Goal: Complete application form: Complete application form

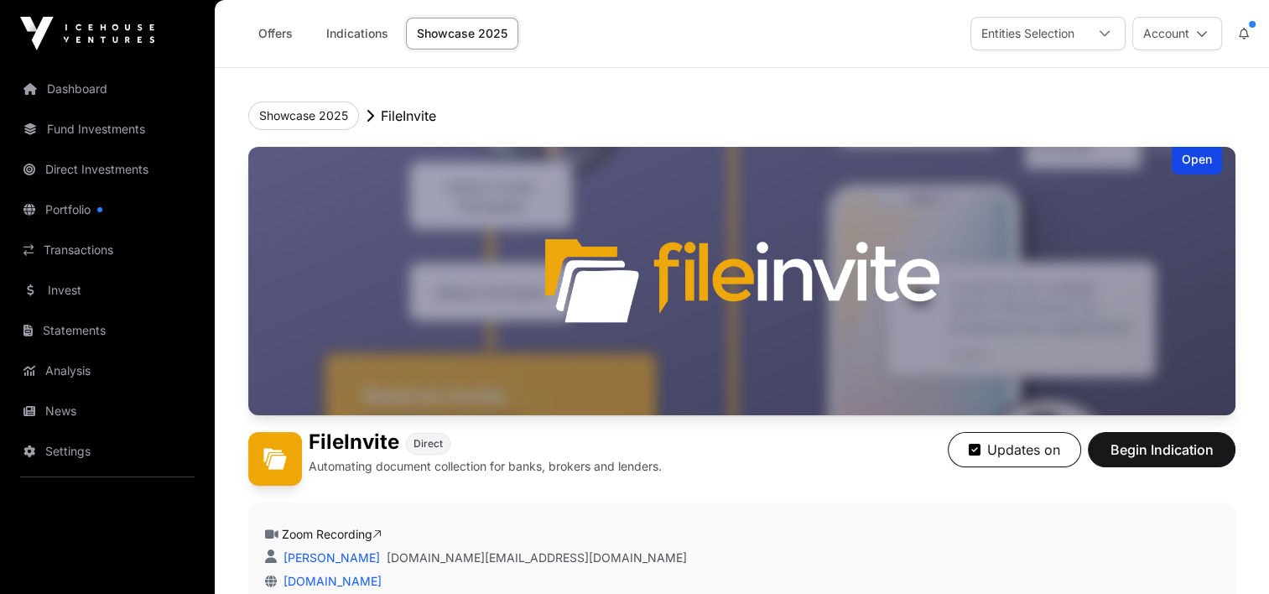
click at [1104, 31] on icon at bounding box center [1104, 34] width 12 height 12
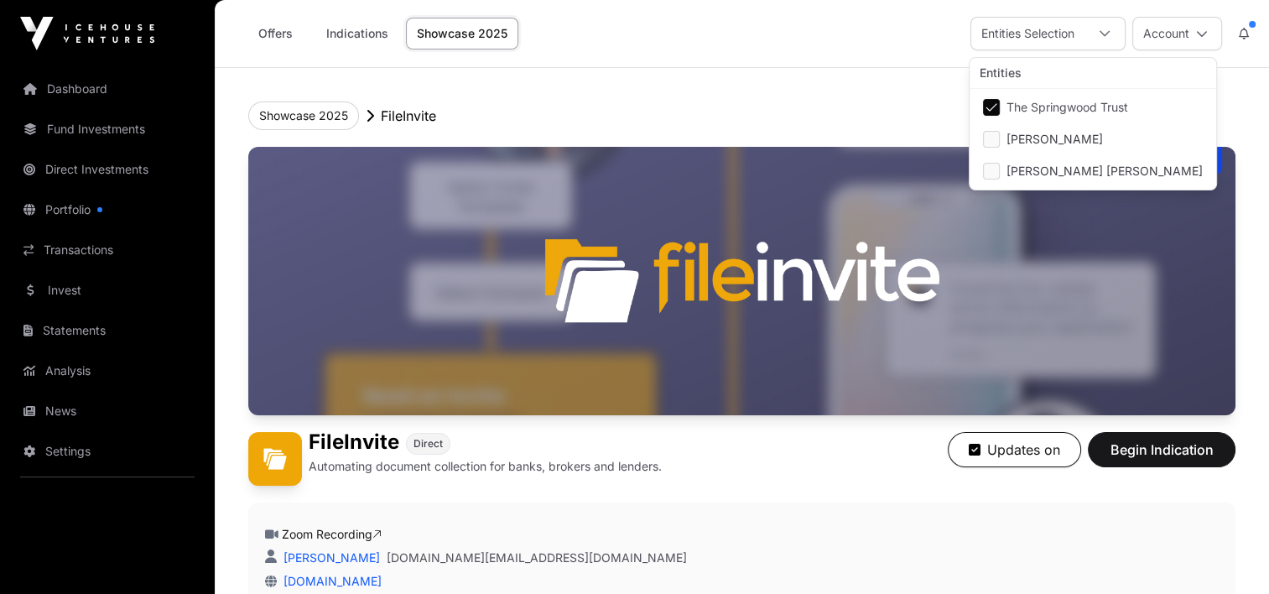
click at [1045, 108] on span "The Springwood Trust" at bounding box center [1067, 107] width 122 height 12
click at [794, 103] on div "Showcase 2025 FileInvite" at bounding box center [741, 115] width 987 height 29
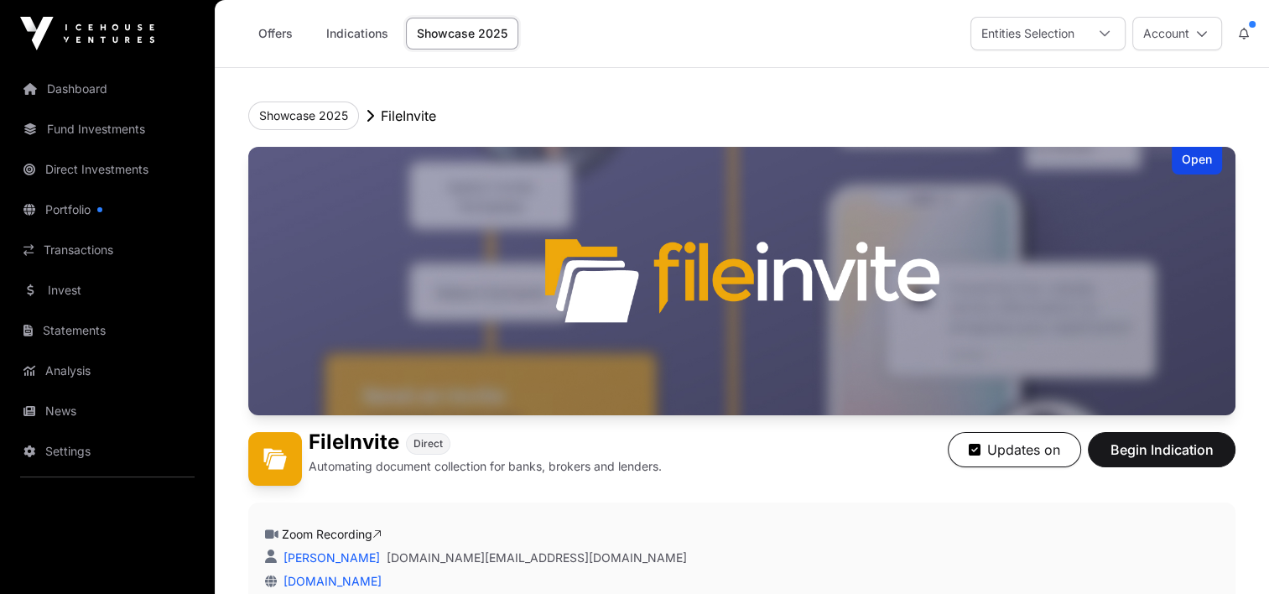
click at [1104, 30] on icon at bounding box center [1104, 34] width 12 height 12
click at [1106, 28] on icon at bounding box center [1104, 34] width 12 height 12
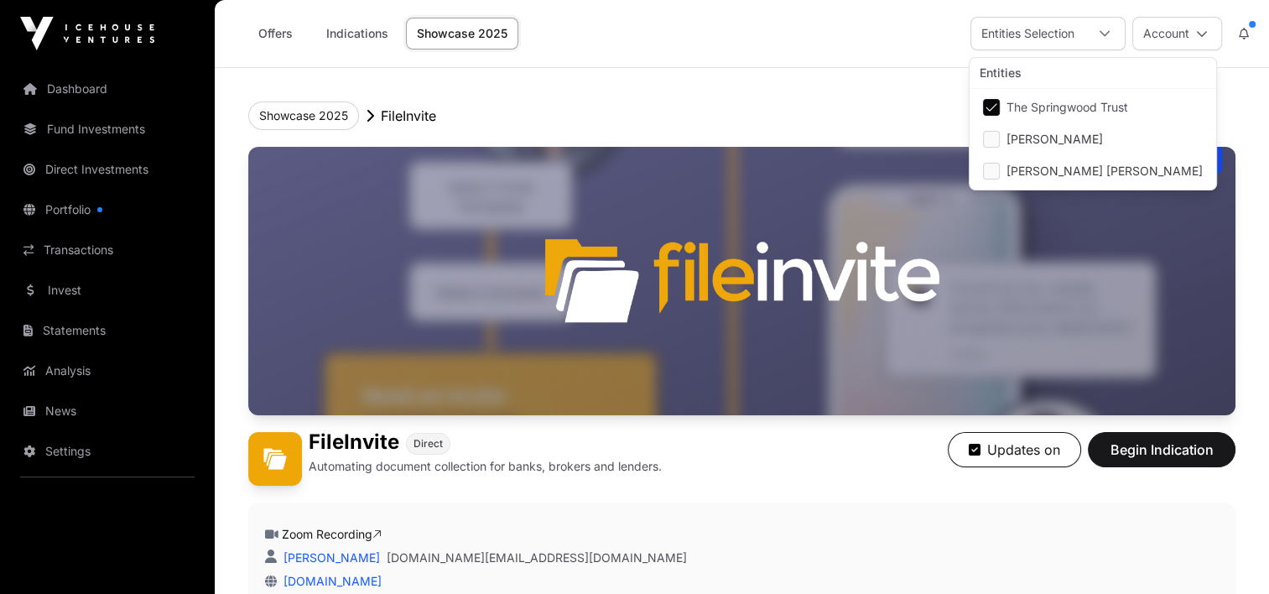
click at [1205, 37] on icon at bounding box center [1202, 34] width 12 height 12
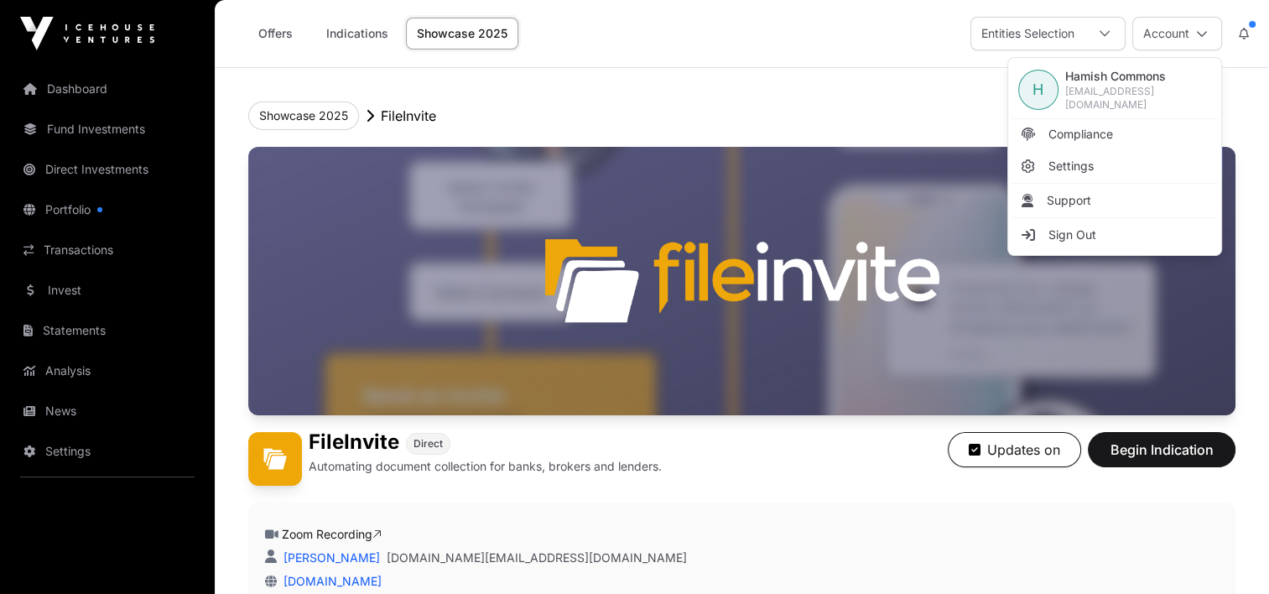
click at [923, 89] on header "Showcase 2025 FileInvite Open FileInvite Direct Automating document collection …" at bounding box center [741, 388] width 987 height 641
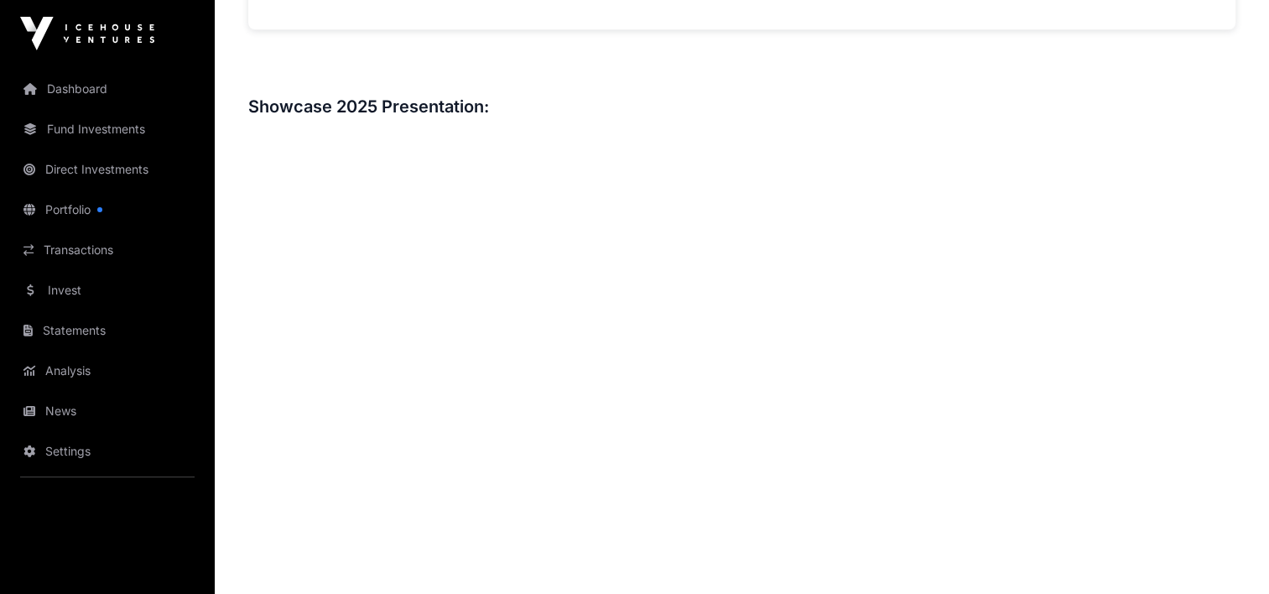
scroll to position [1174, 0]
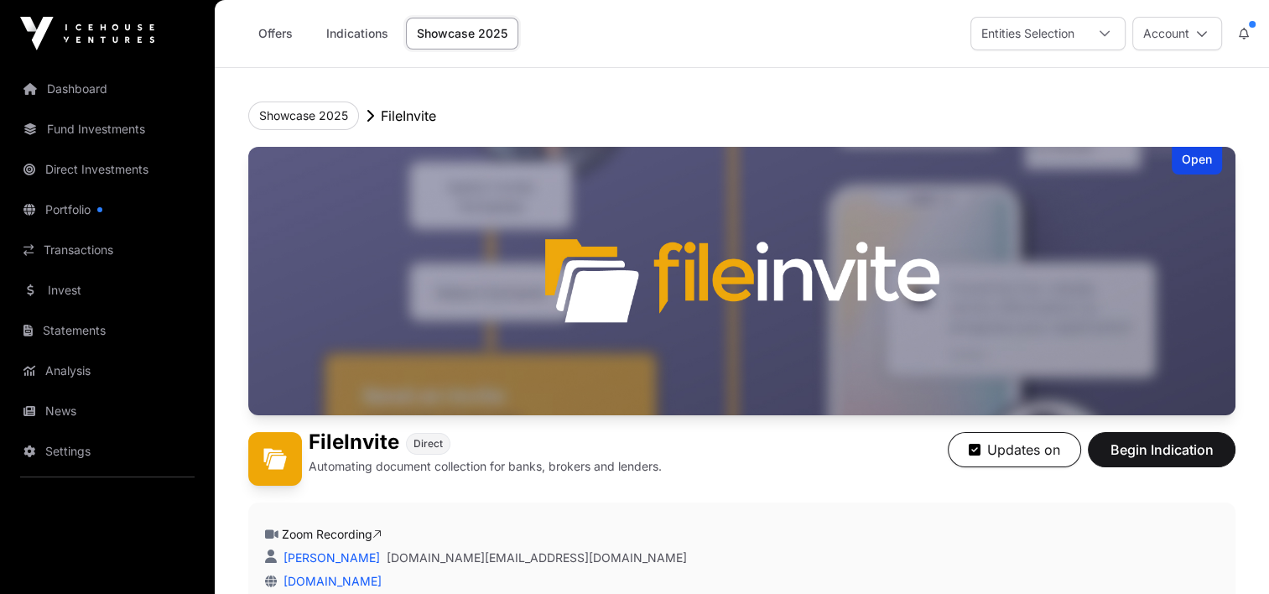
click at [1104, 32] on icon at bounding box center [1104, 34] width 12 height 12
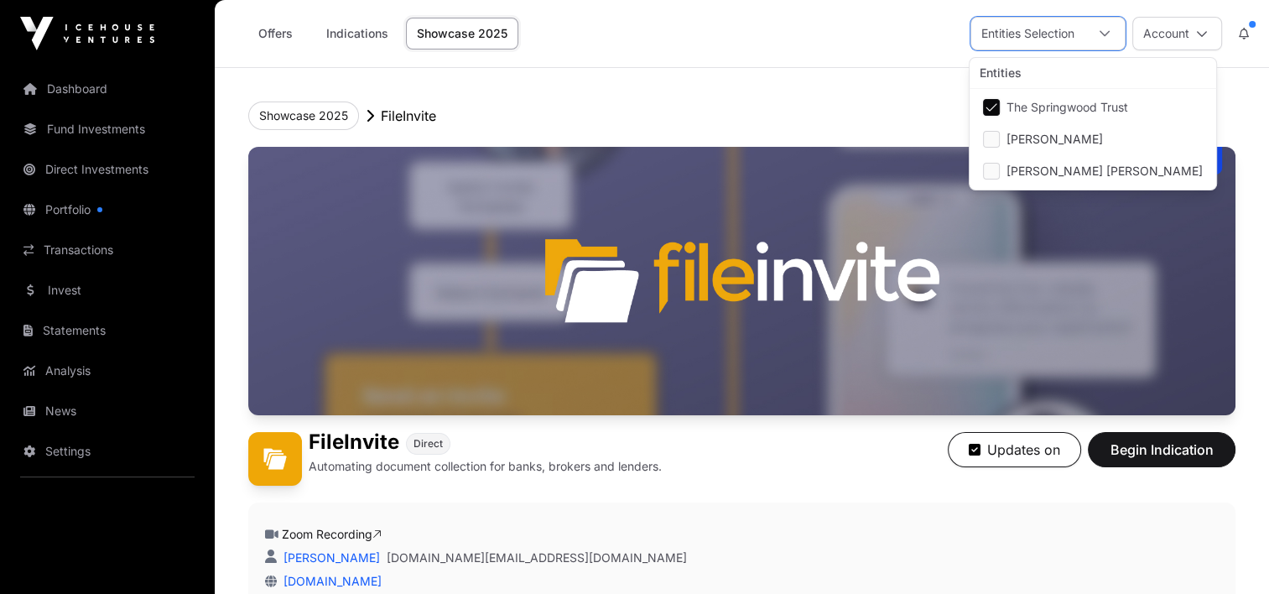
scroll to position [17, 10]
click at [755, 220] on img at bounding box center [741, 281] width 987 height 268
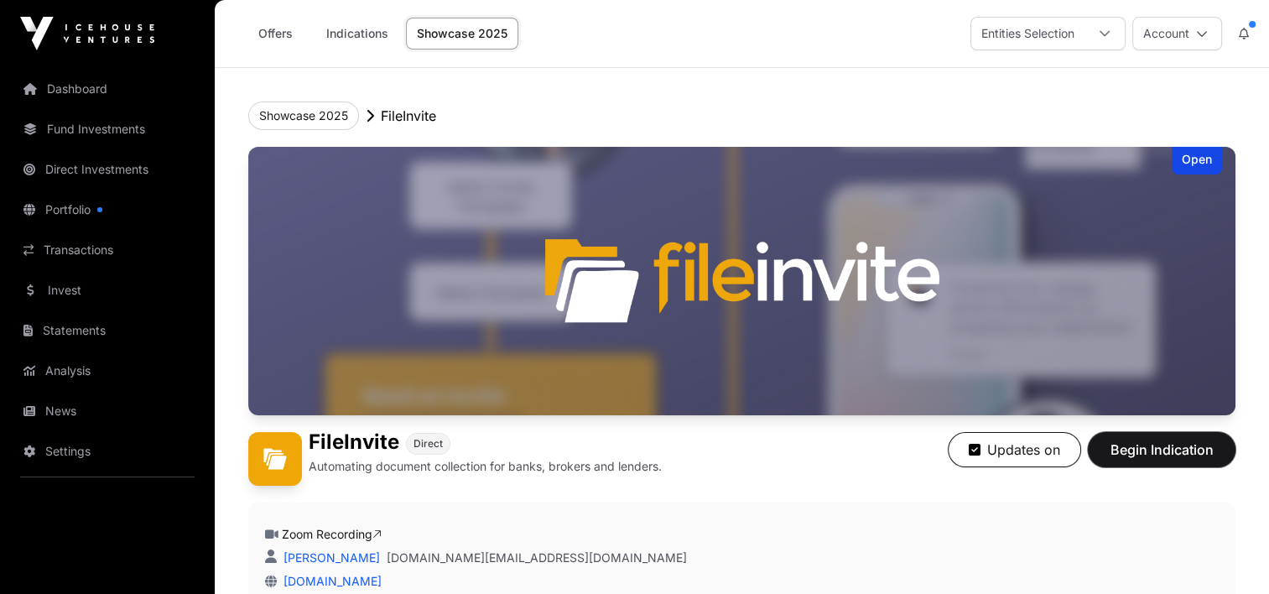
click at [1135, 445] on span "Begin Indication" at bounding box center [1162, 449] width 106 height 20
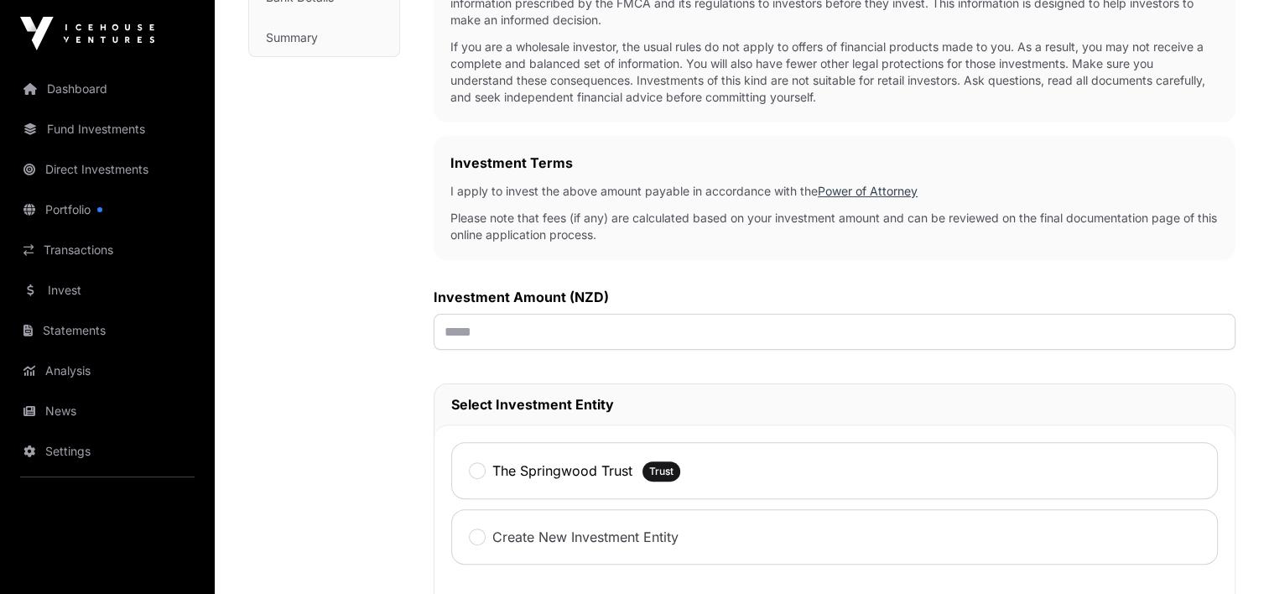
scroll to position [503, 0]
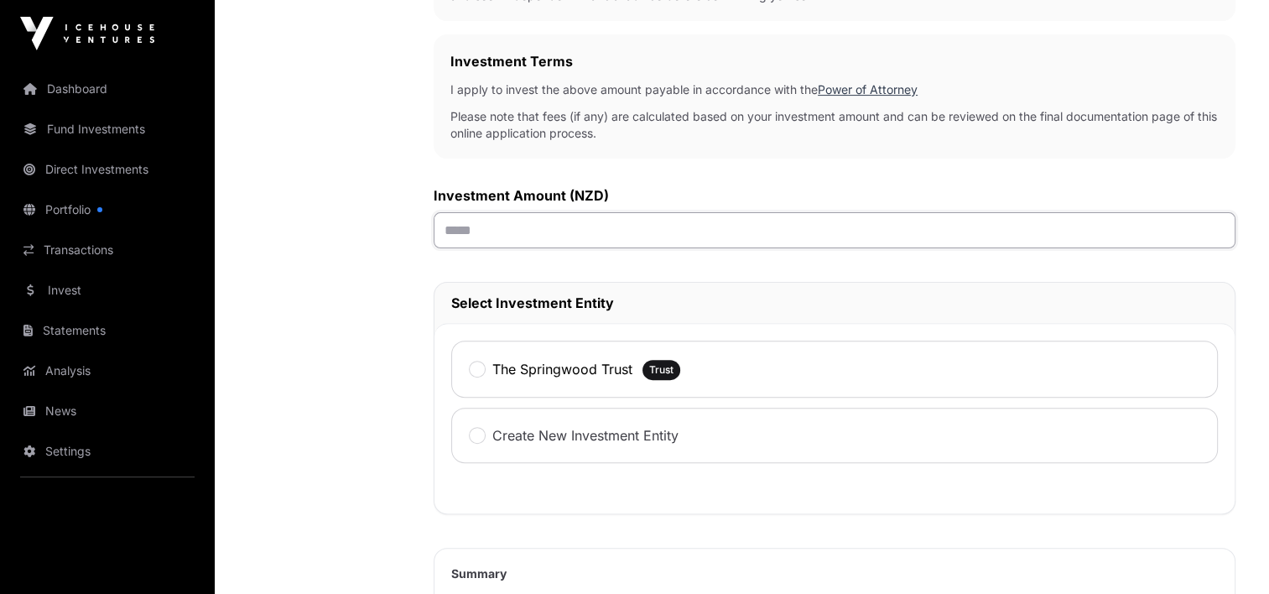
drag, startPoint x: 443, startPoint y: 230, endPoint x: 613, endPoint y: 254, distance: 171.9
click at [613, 254] on div "Investment Application To get started with your investment application, we just…" at bounding box center [835, 236] width 802 height 1194
type input "******"
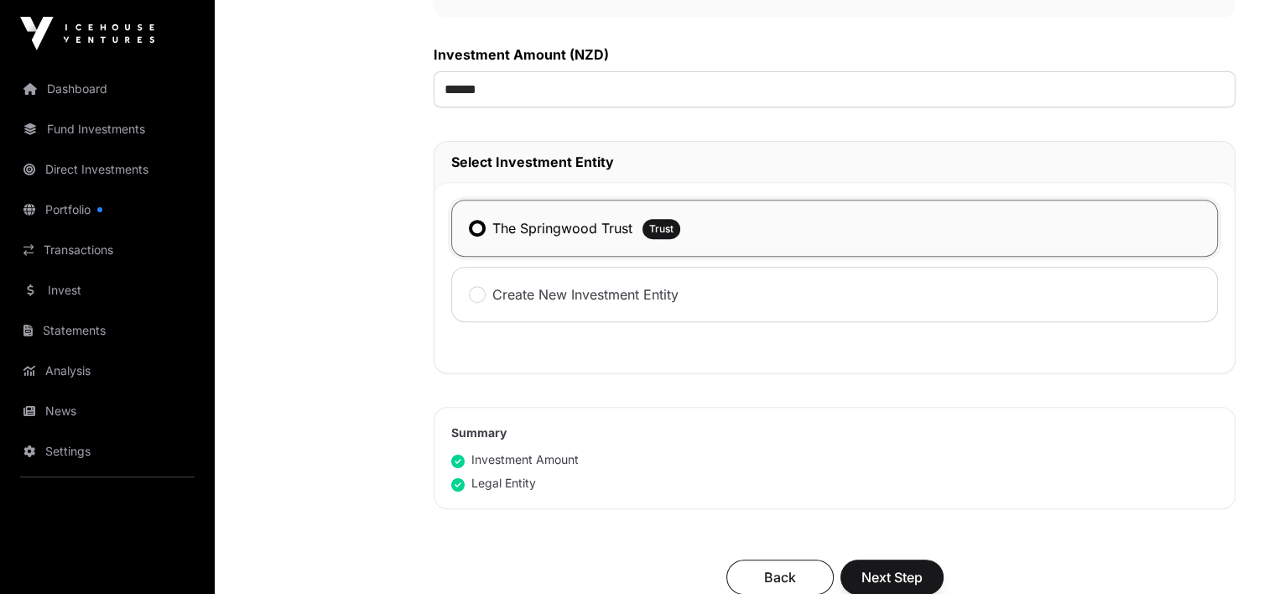
scroll to position [755, 0]
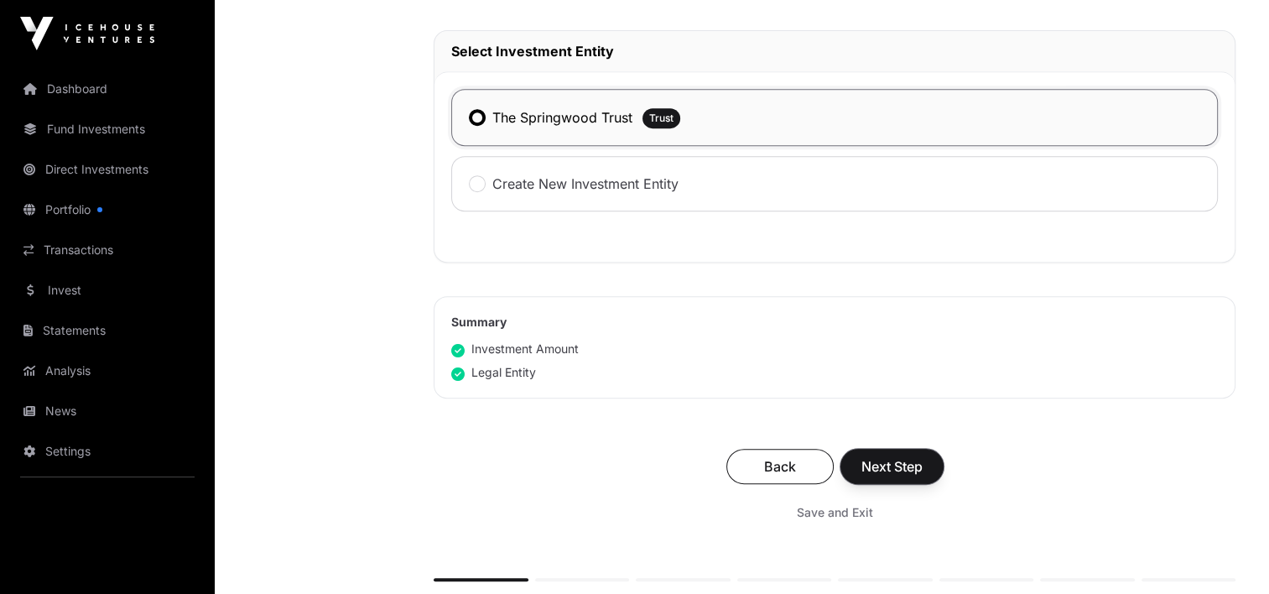
click at [888, 470] on span "Next Step" at bounding box center [891, 466] width 61 height 20
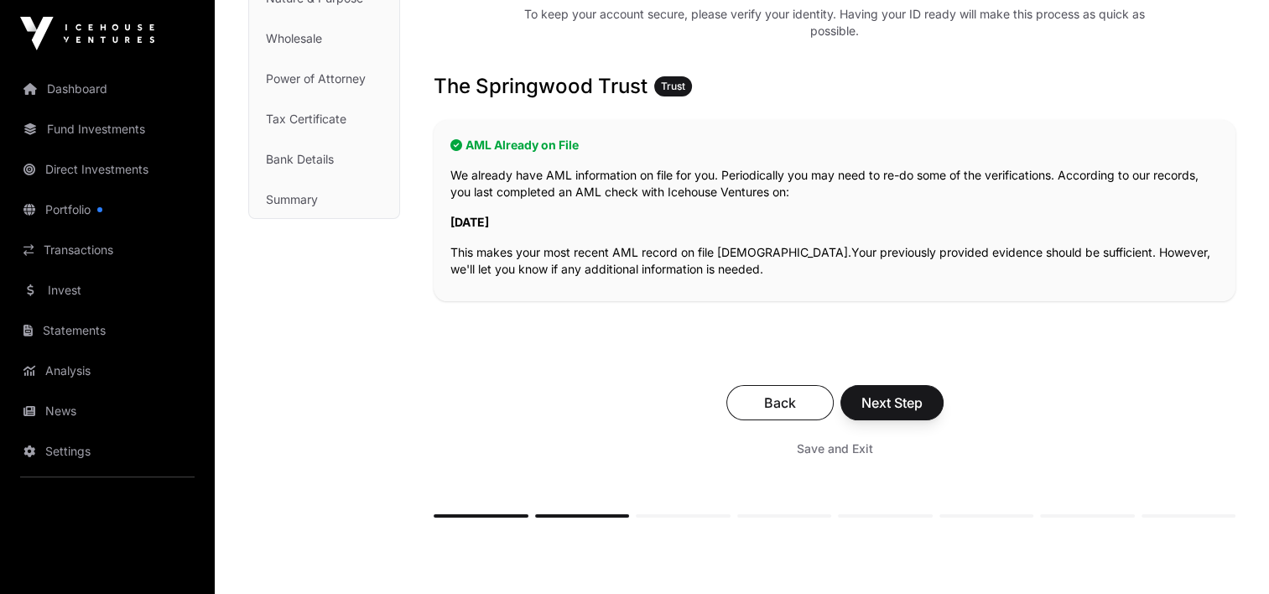
scroll to position [252, 0]
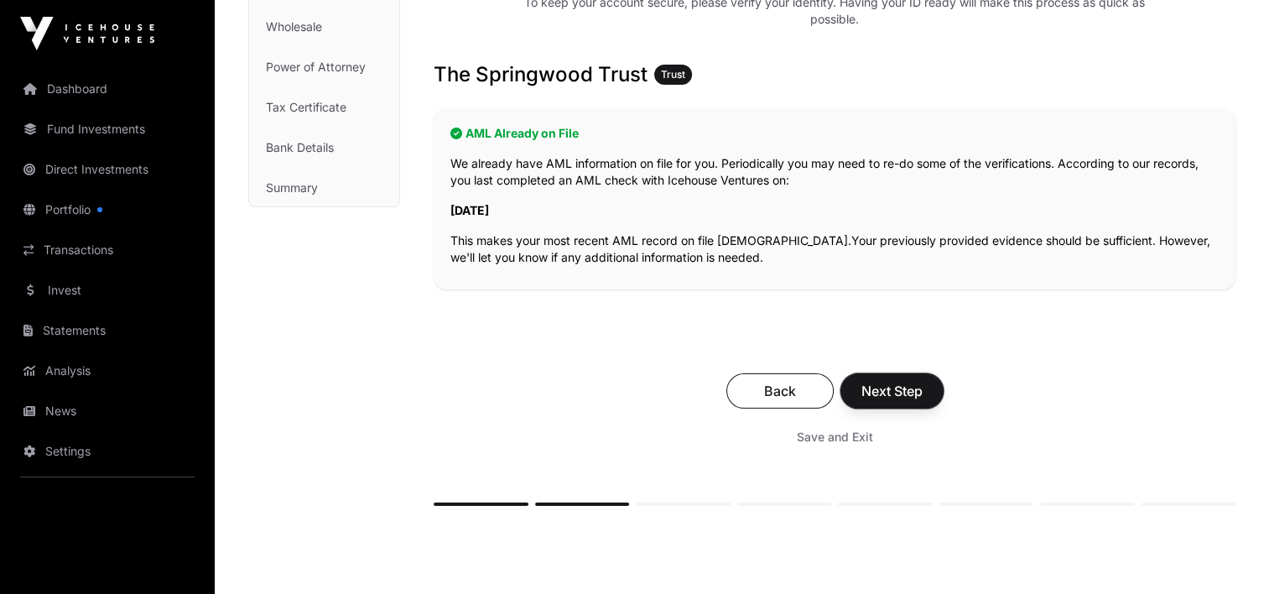
click at [878, 391] on span "Next Step" at bounding box center [891, 391] width 61 height 20
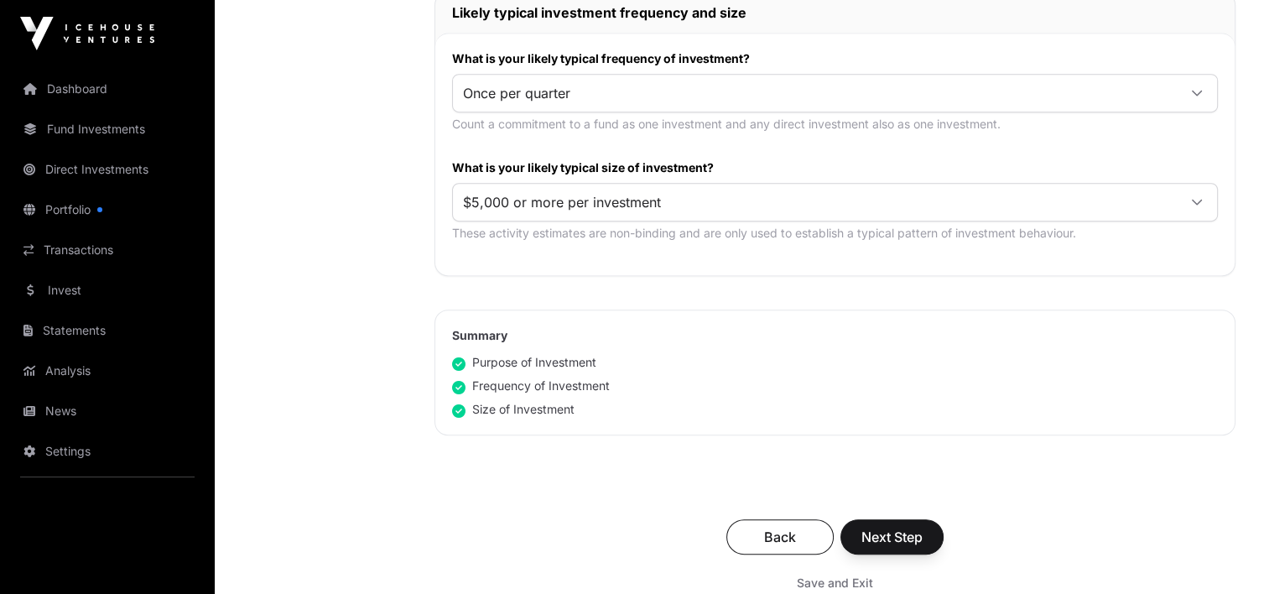
scroll to position [1090, 0]
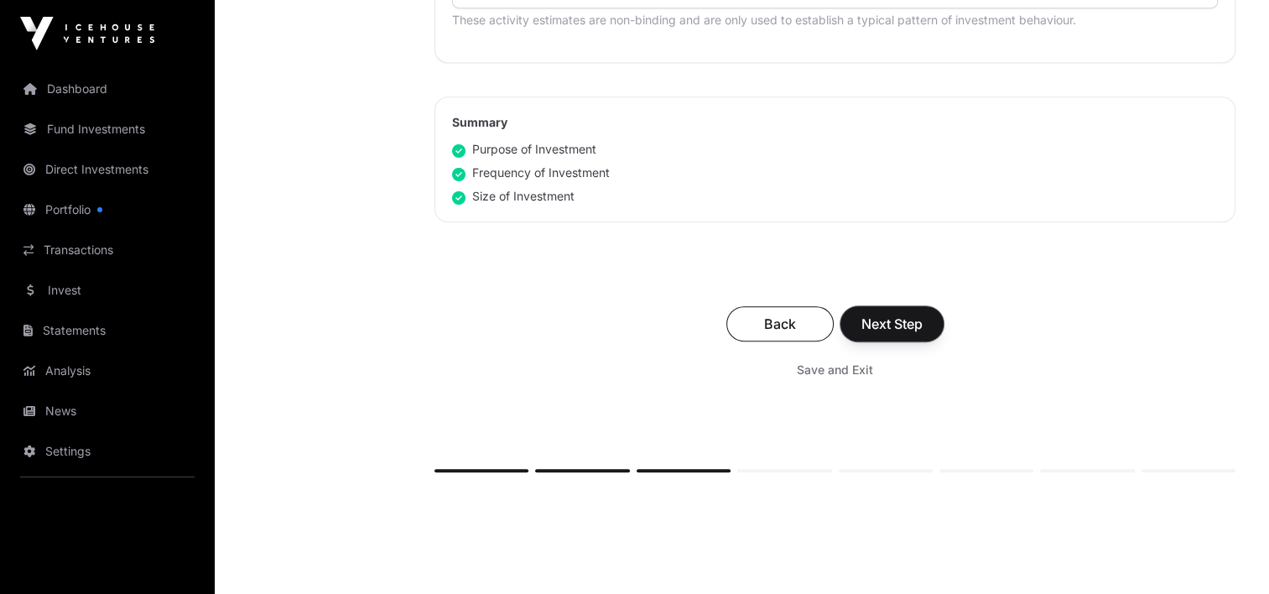
click at [896, 321] on span "Next Step" at bounding box center [891, 324] width 61 height 20
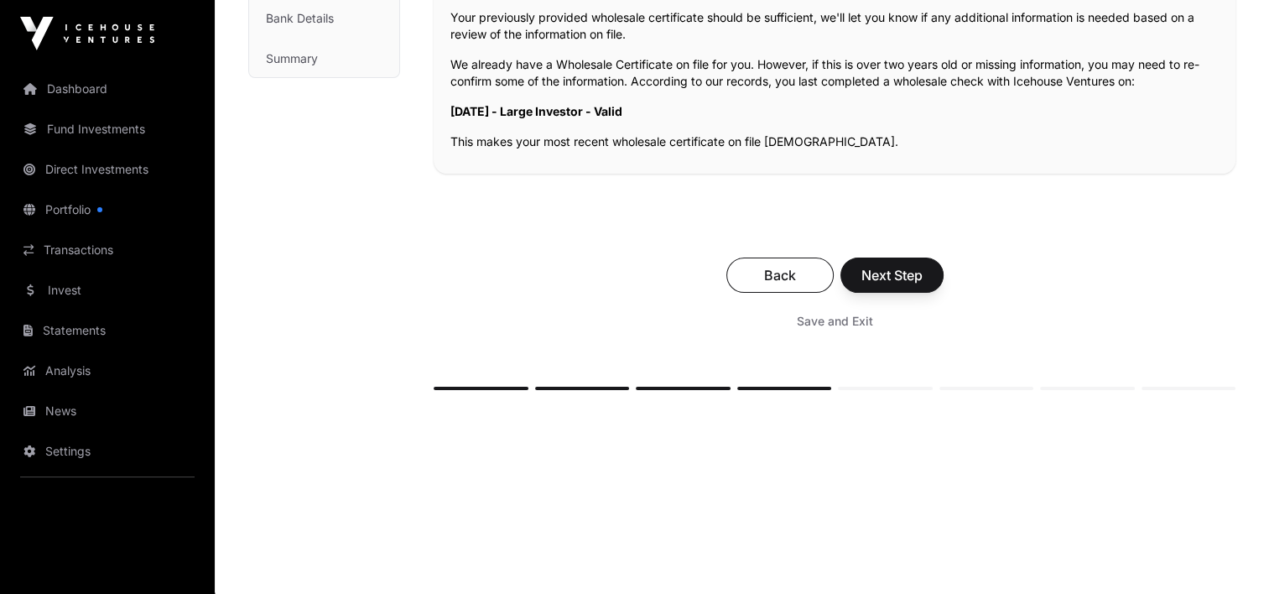
scroll to position [384, 0]
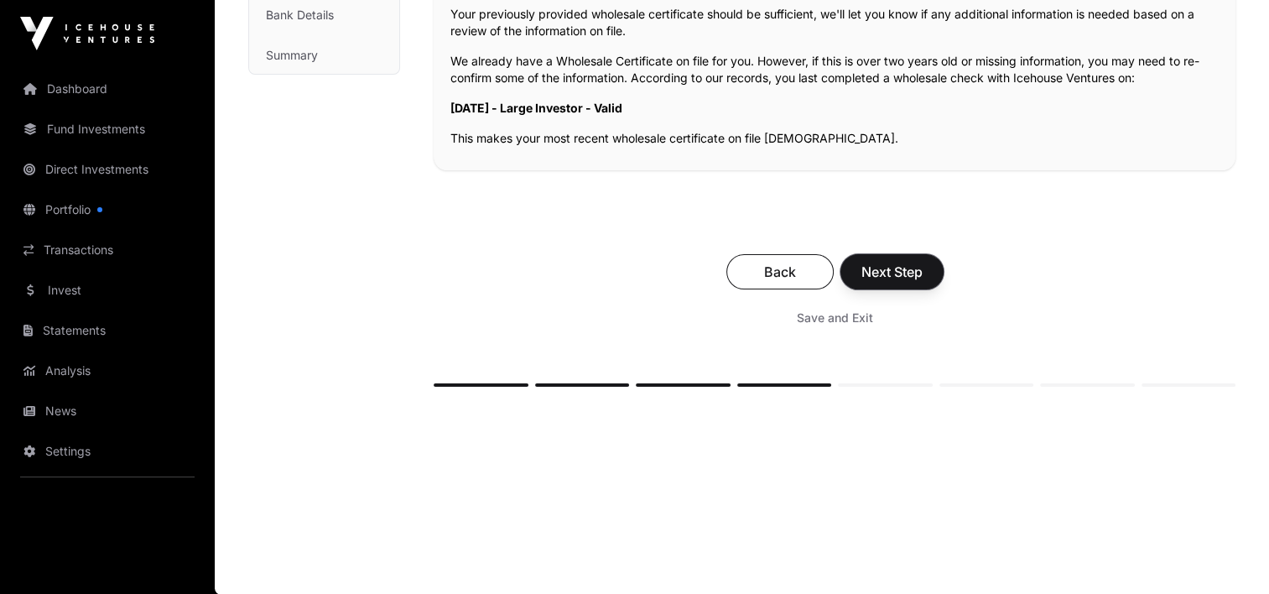
click at [892, 271] on span "Next Step" at bounding box center [891, 272] width 61 height 20
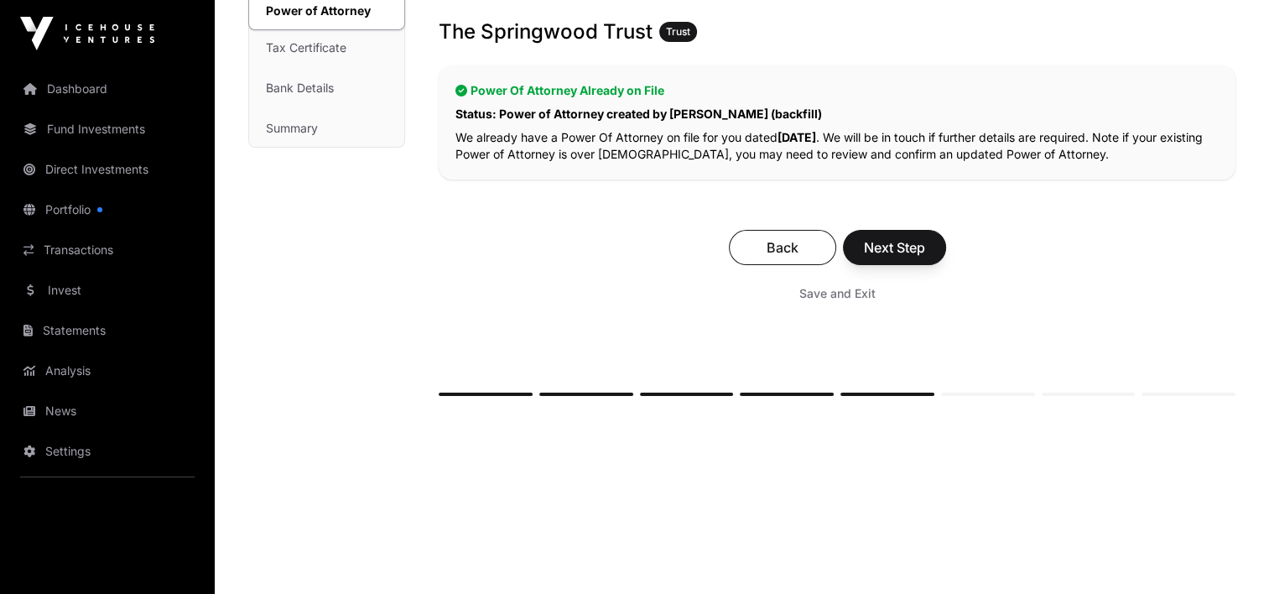
scroll to position [320, 0]
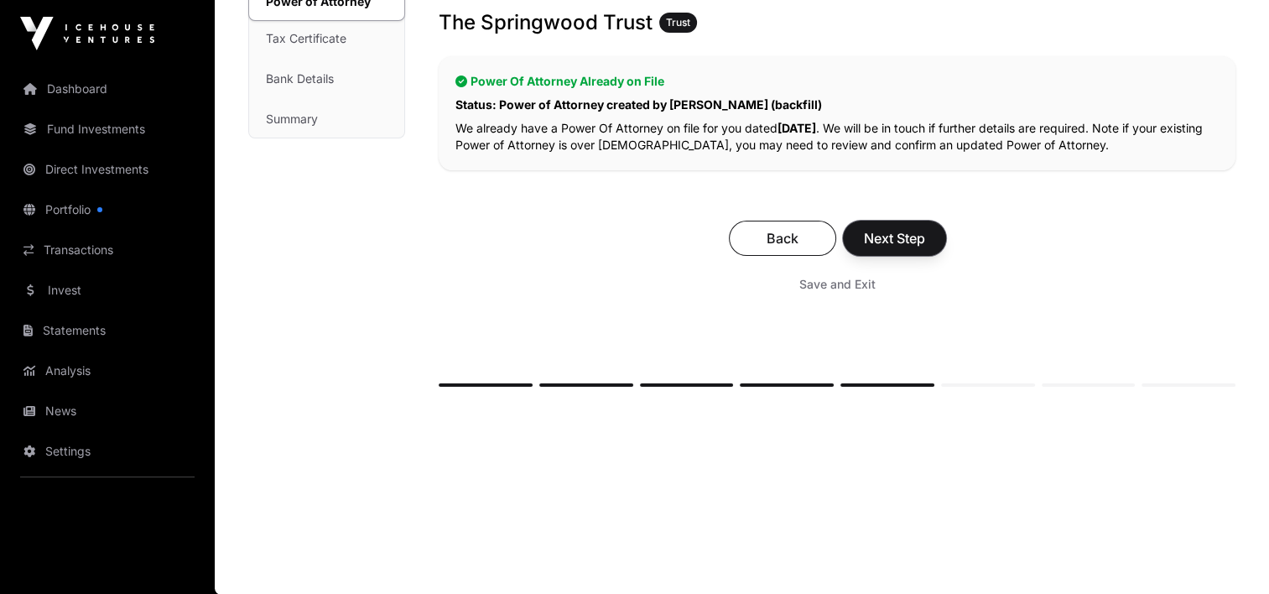
click at [902, 235] on span "Next Step" at bounding box center [894, 238] width 61 height 20
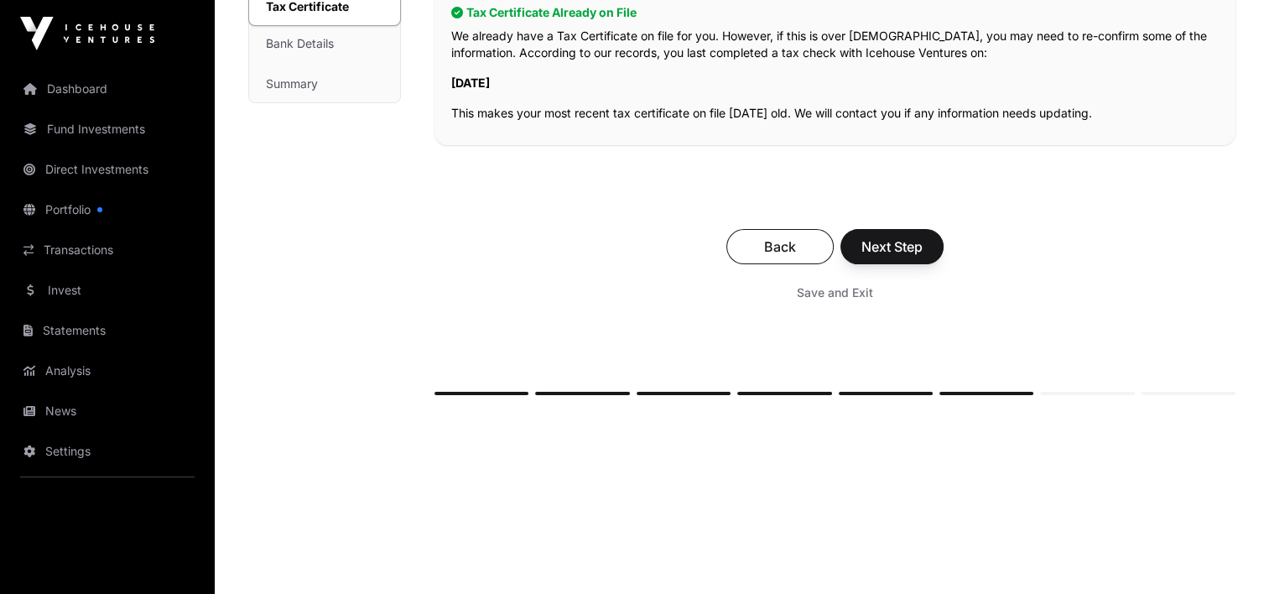
scroll to position [364, 0]
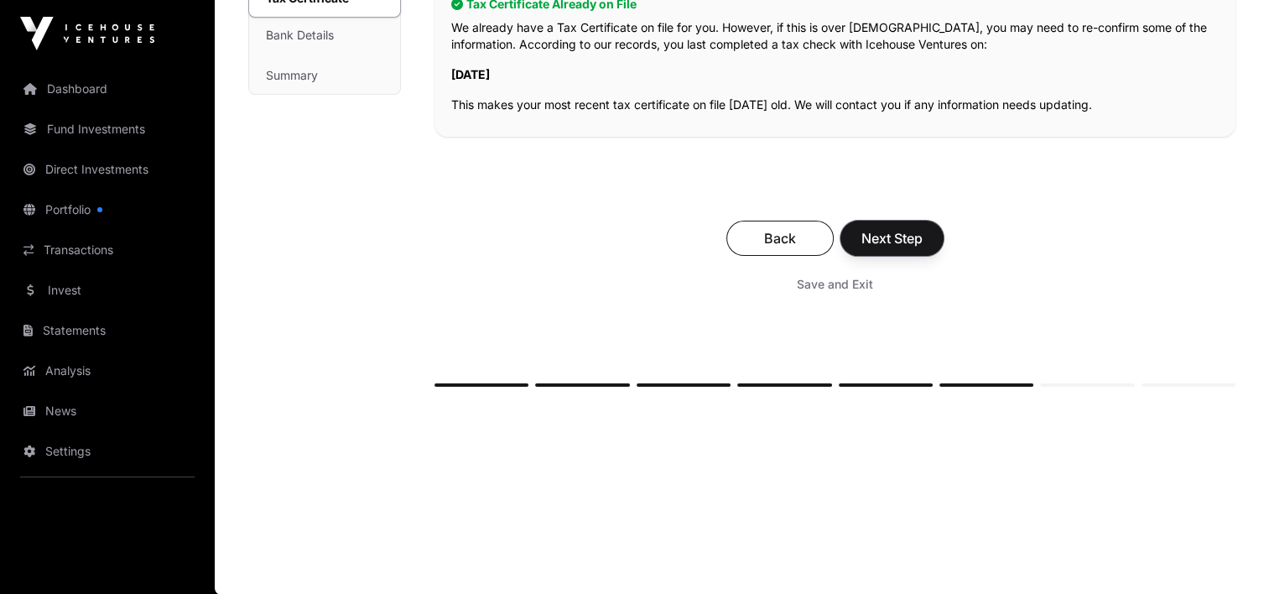
click at [886, 234] on span "Next Step" at bounding box center [891, 238] width 61 height 20
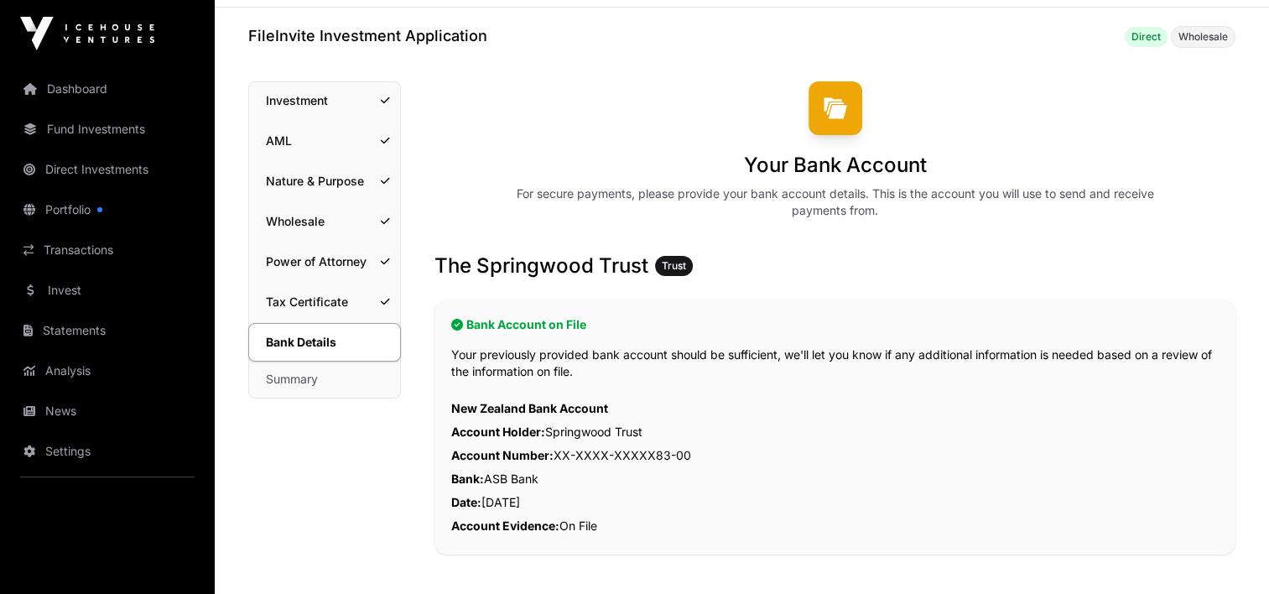
scroll to position [419, 0]
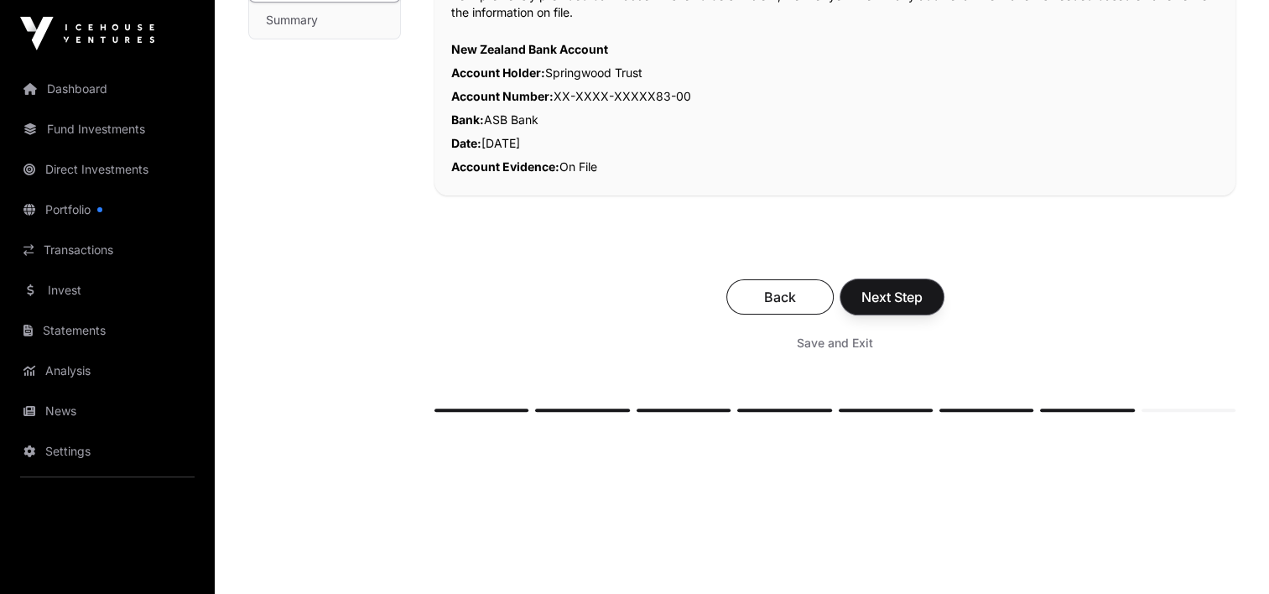
click at [906, 295] on span "Next Step" at bounding box center [891, 297] width 61 height 20
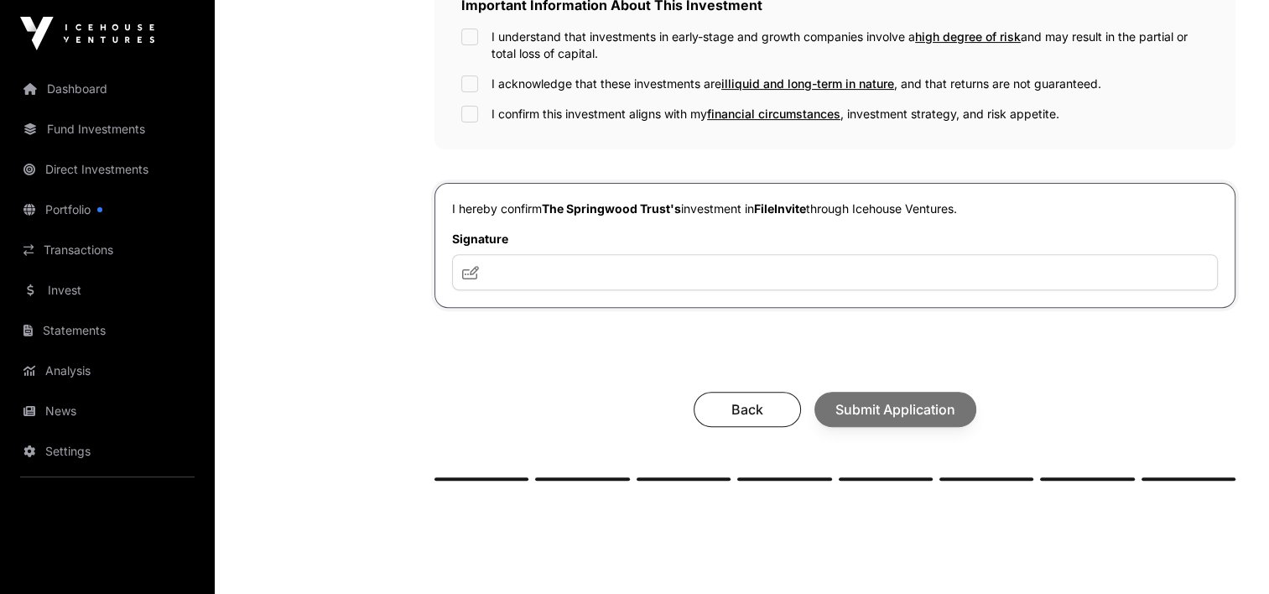
scroll to position [587, 0]
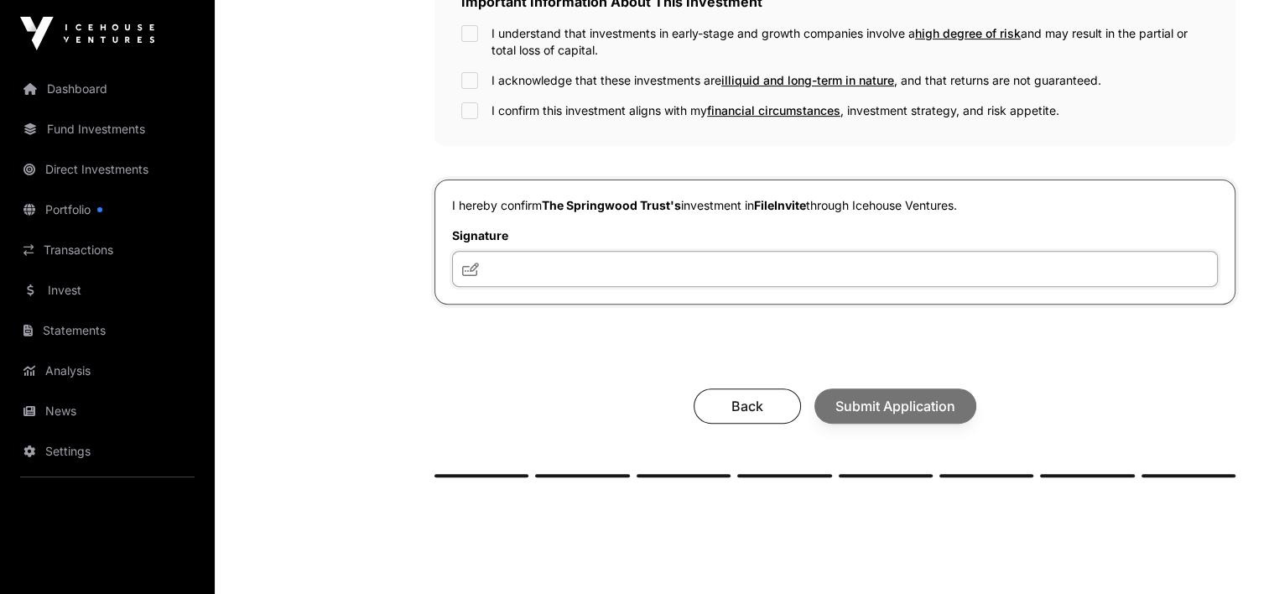
click at [510, 272] on input "text" at bounding box center [835, 269] width 766 height 36
type input "***"
click at [875, 407] on div "Back Submit Application" at bounding box center [834, 405] width 767 height 35
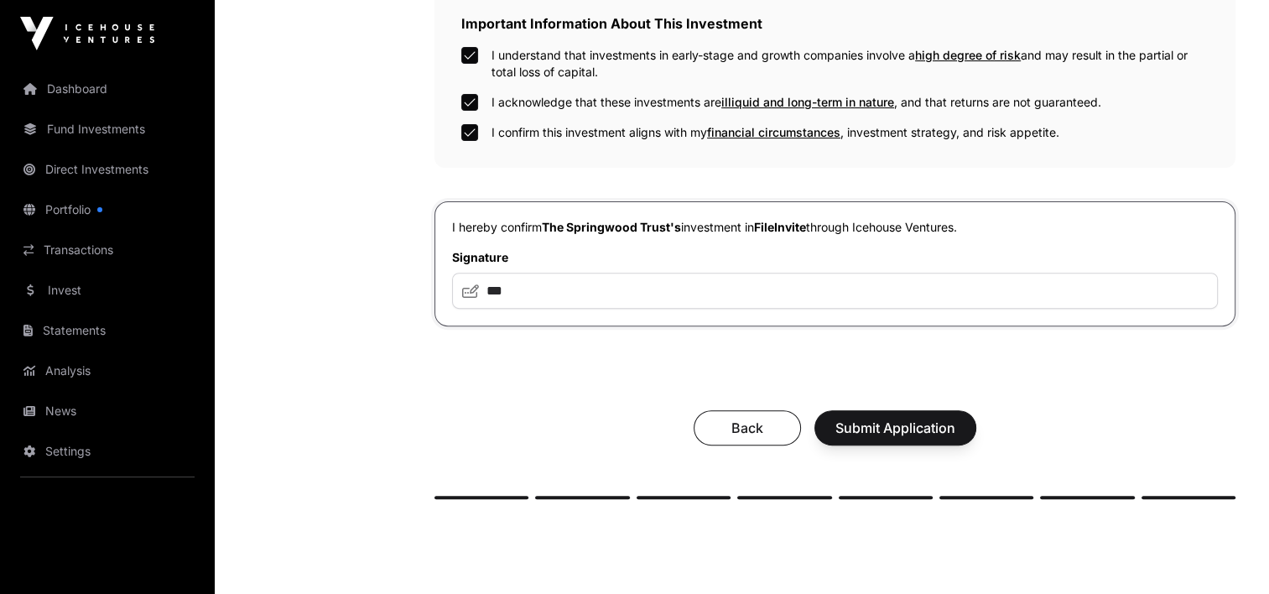
scroll to position [671, 0]
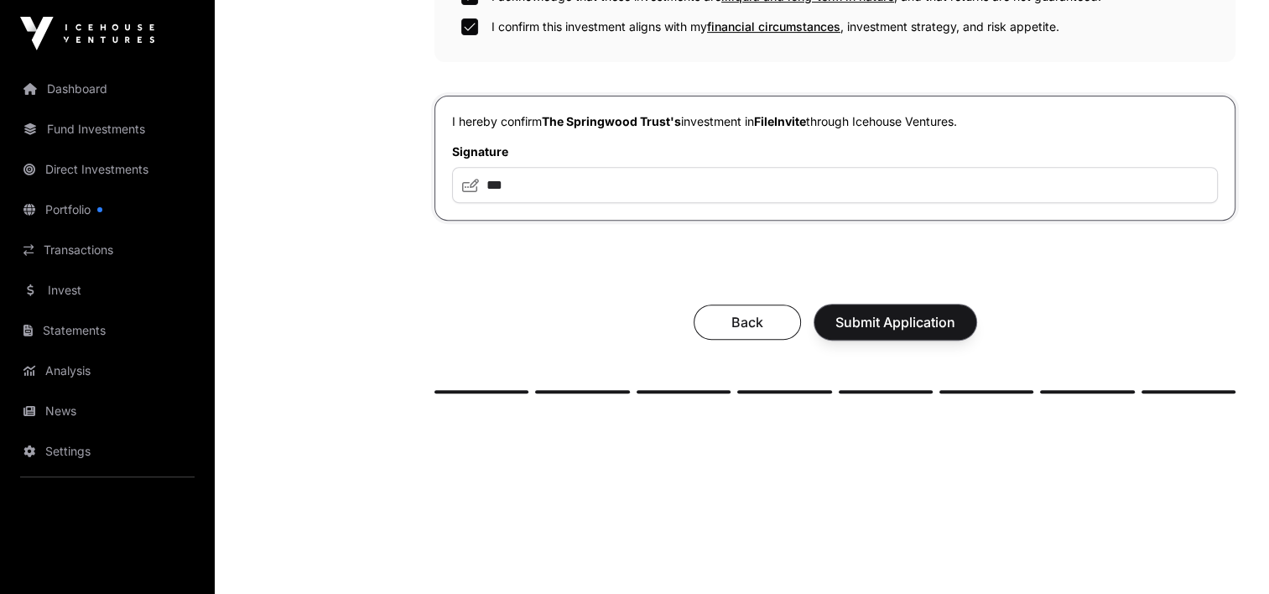
click at [861, 318] on span "Submit Application" at bounding box center [895, 322] width 120 height 20
